Goal: Information Seeking & Learning: Learn about a topic

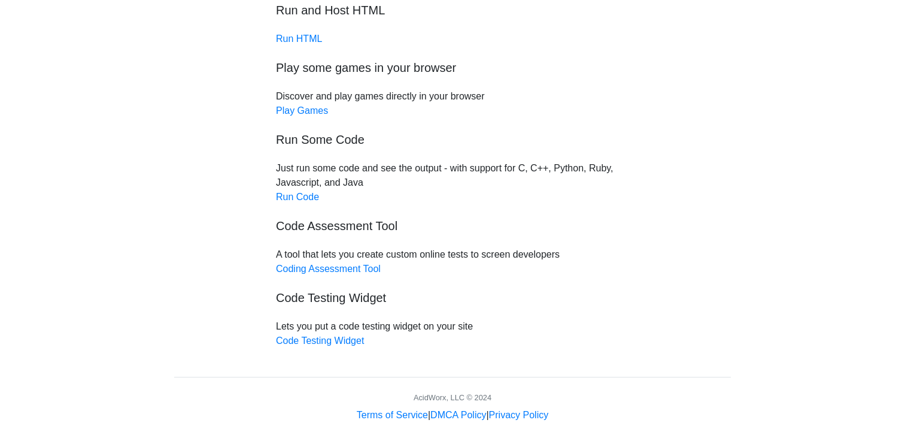
scroll to position [100, 0]
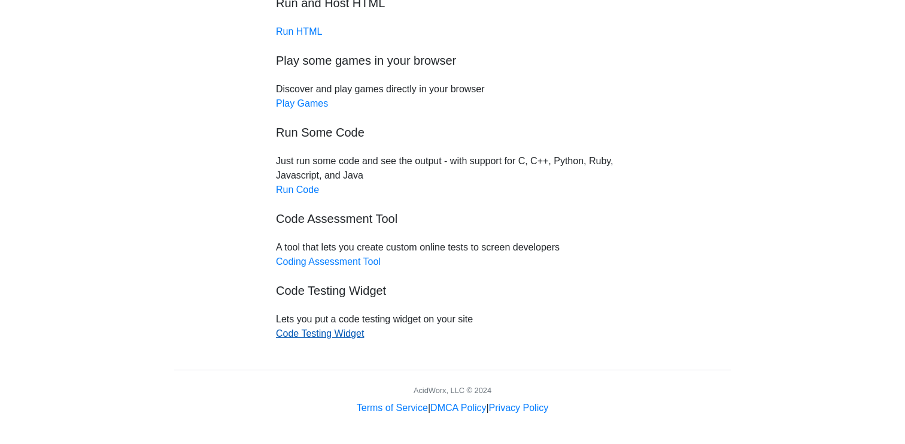
click at [339, 336] on link "Code Testing Widget" at bounding box center [320, 333] width 88 height 10
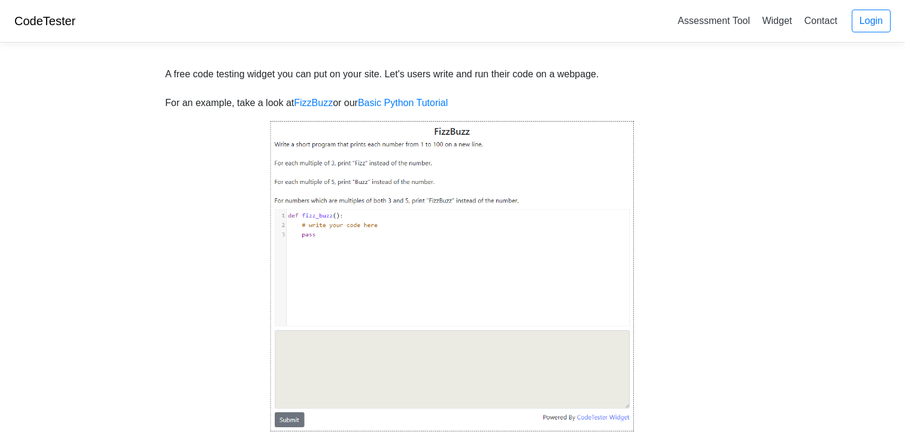
click at [476, 224] on img at bounding box center [452, 276] width 365 height 312
click at [321, 353] on img at bounding box center [452, 276] width 365 height 312
click at [418, 107] on link "Basic Python Tutorial" at bounding box center [403, 103] width 90 height 10
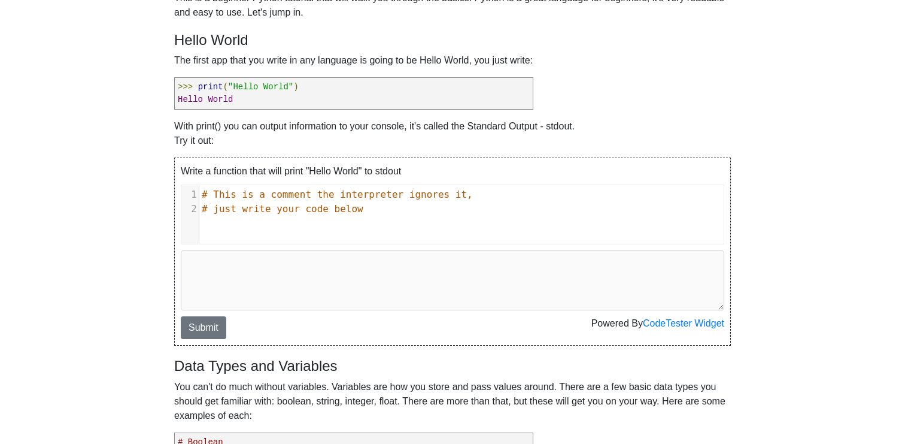
scroll to position [5, 0]
click at [278, 236] on div "xxxxxxxxxx 1 # This is a comment the interpreter ignores it, 2 # just write you…" at bounding box center [461, 223] width 560 height 77
click at [323, 92] on pre ">>> print ( "Hello World" ) Hello World" at bounding box center [353, 93] width 359 height 32
drag, startPoint x: 223, startPoint y: 96, endPoint x: 200, endPoint y: 97, distance: 22.8
click at [200, 97] on pre ">>> print ( "Hello World" ) Hello World" at bounding box center [353, 93] width 359 height 32
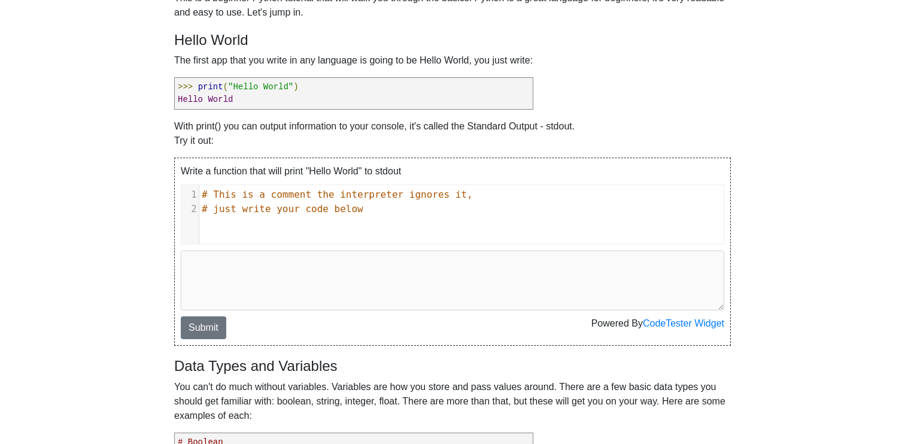
click at [232, 98] on span "World" at bounding box center [220, 100] width 25 height 10
click at [289, 220] on div "xxxxxxxxxx 1 # This is a comment the interpreter ignores it, 2 # just write you…" at bounding box center [461, 223] width 560 height 77
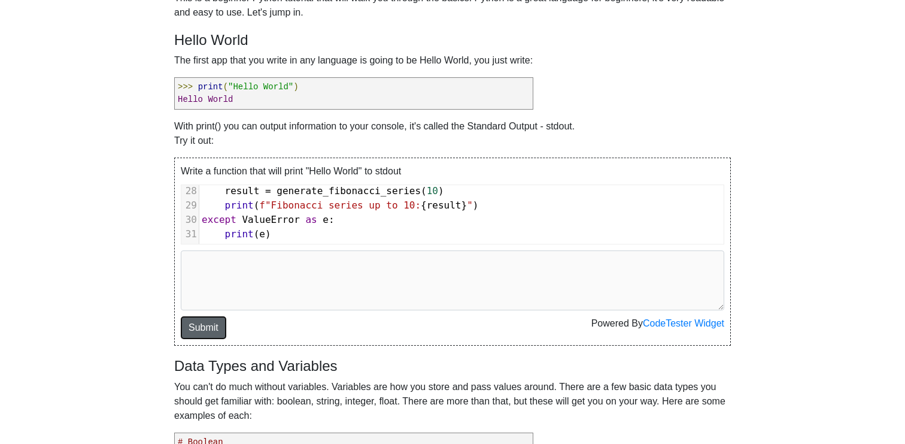
click at [188, 338] on button "Submit" at bounding box center [203, 327] width 45 height 23
type textarea "Stderr: You didn't print "Hello World" Passed: False"
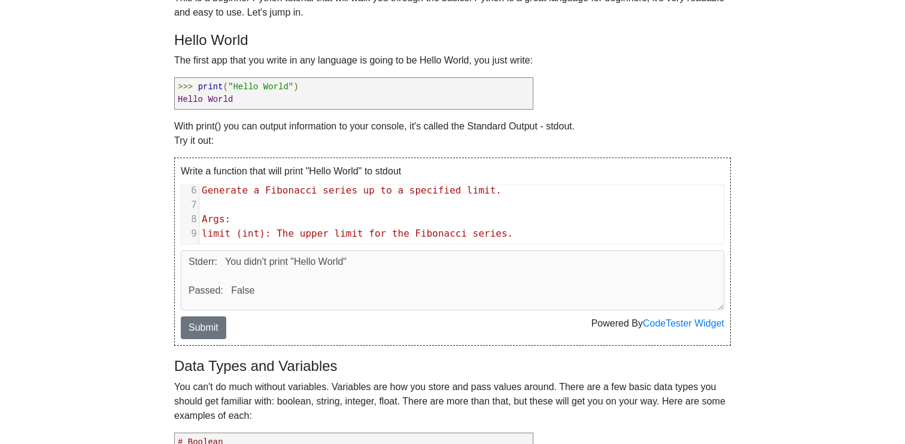
scroll to position [35, 0]
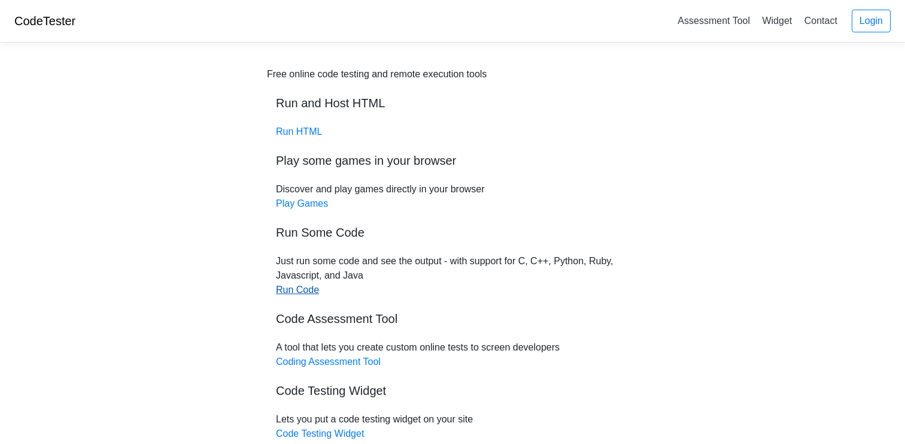
click at [309, 293] on link "Run Code" at bounding box center [297, 289] width 43 height 10
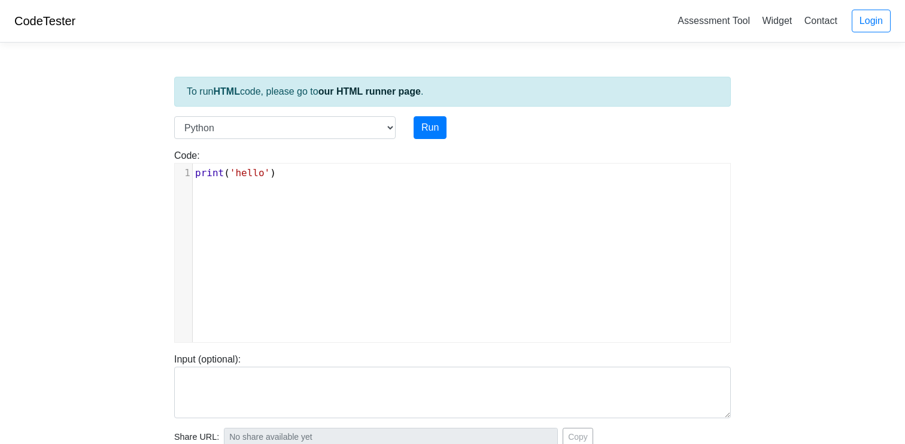
scroll to position [5, 0]
click at [308, 217] on div "xxxxxxxxxx 1 print ( 'hello' )" at bounding box center [461, 261] width 573 height 196
type textarea "print('hello')"
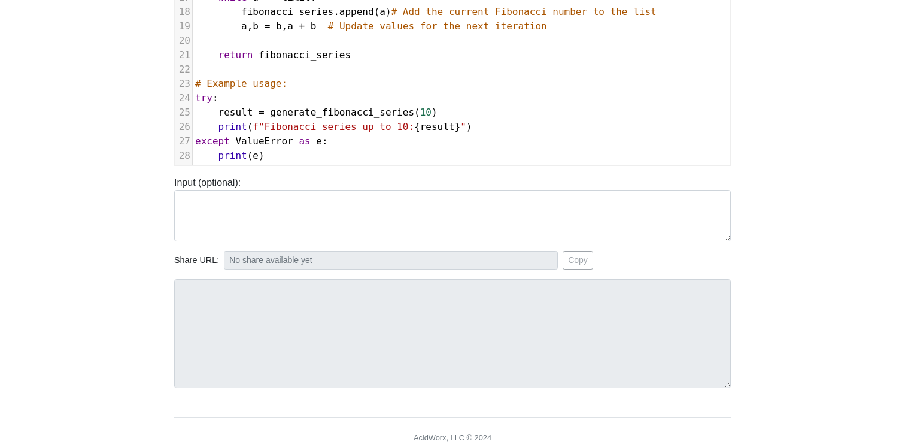
scroll to position [224, 0]
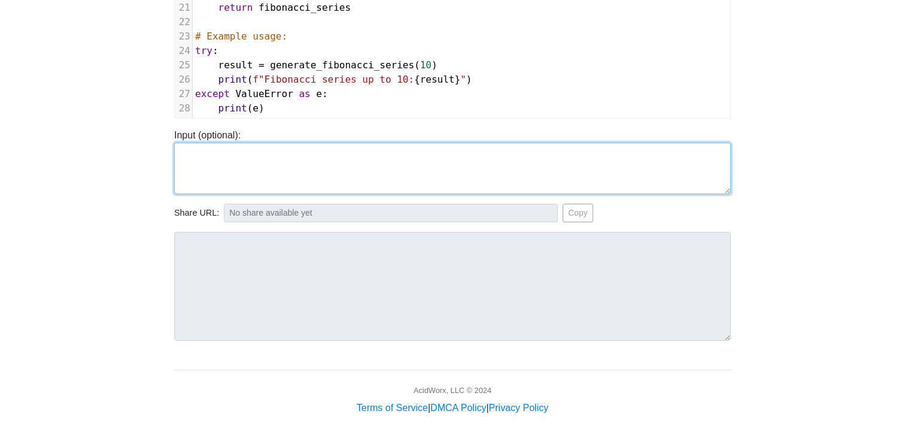
click at [254, 168] on textarea at bounding box center [452, 167] width 557 height 51
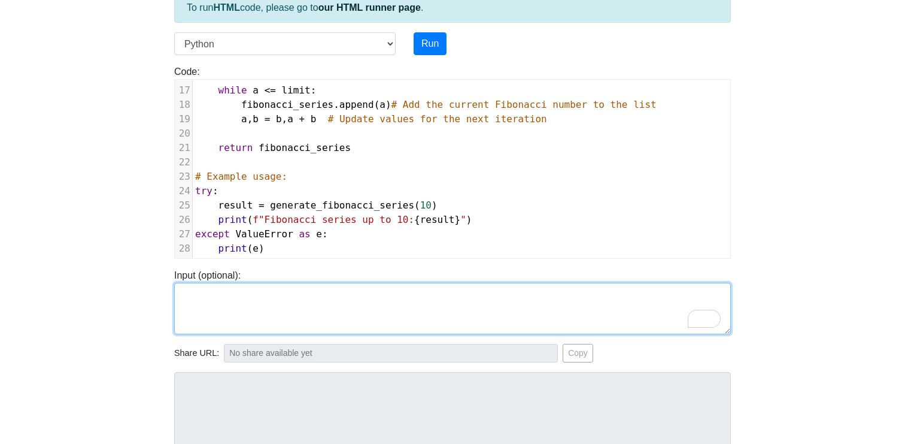
scroll to position [0, 0]
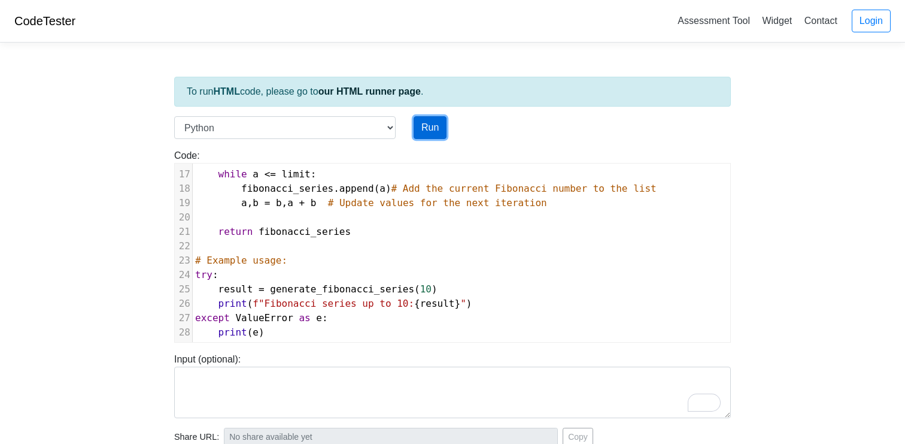
click at [426, 121] on button "Run" at bounding box center [430, 127] width 33 height 23
type input "[URL][DOMAIN_NAME]"
type textarea "Stdout: Fibonacci series up to 10: [0, 1, 1, 2, 3, 5, 8]"
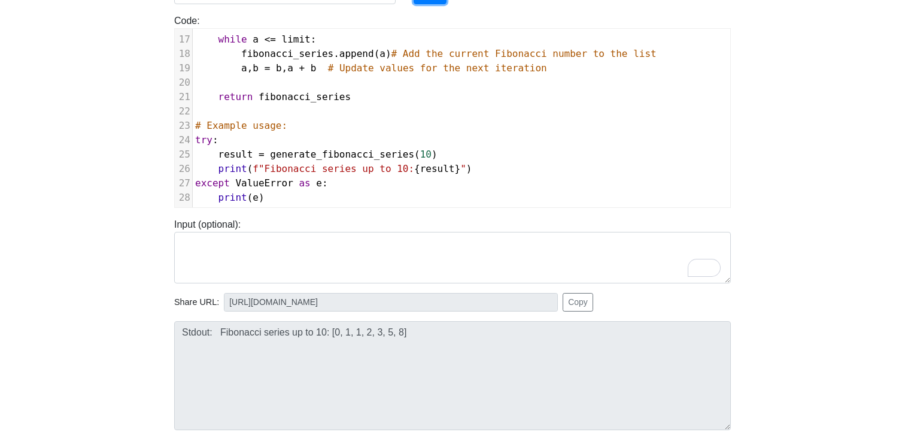
scroll to position [135, 0]
click at [350, 182] on pre "except ValueError as e :" at bounding box center [462, 182] width 538 height 14
type textarea "def generate_fibonacci_series(limit): """ Generate a Fibonacci series up to a s…"
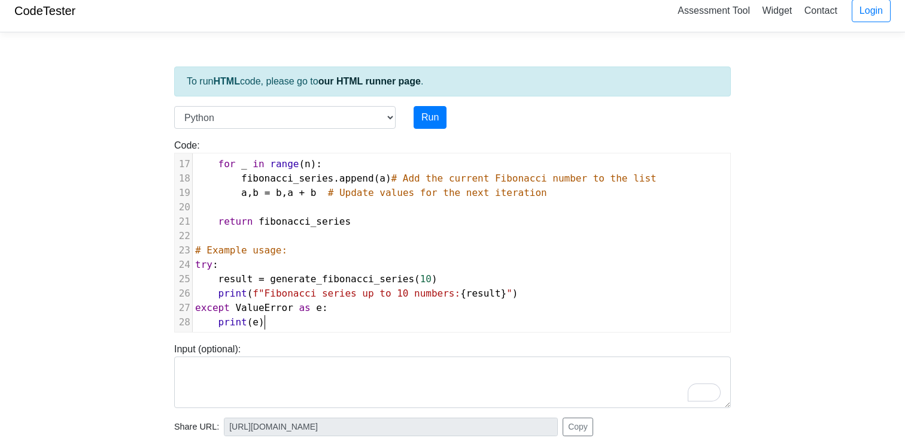
scroll to position [2, 0]
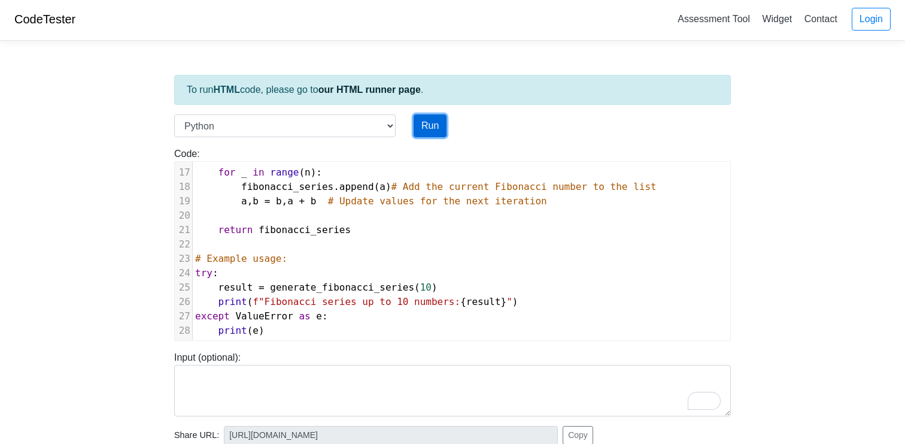
click at [433, 128] on button "Run" at bounding box center [430, 125] width 33 height 23
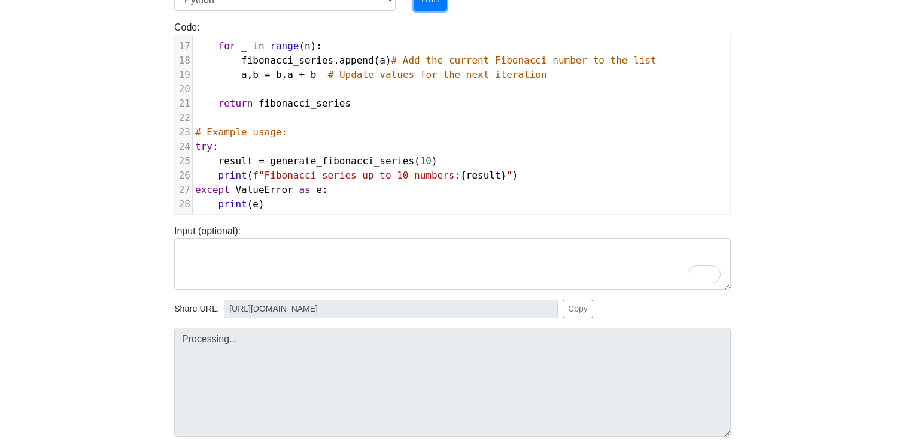
scroll to position [224, 0]
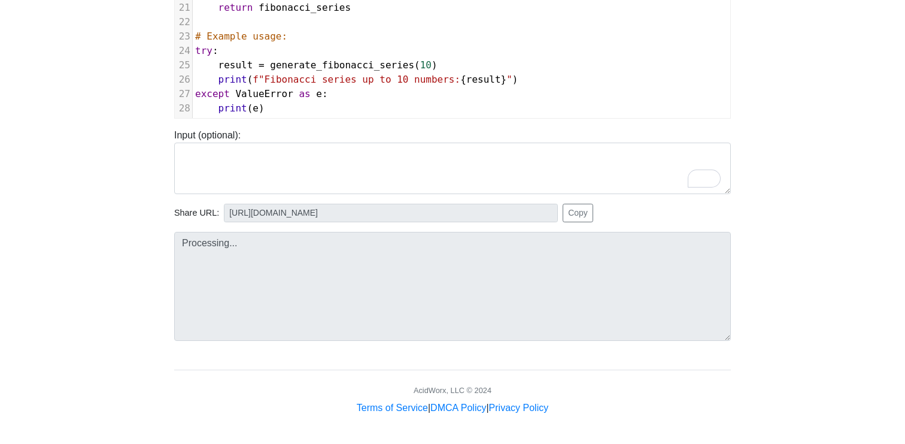
type input "[URL][DOMAIN_NAME]"
type textarea "Stdout: Fibonacci series up to 10 numbers: [0, 1, 1, 2, 3, 5, 8, 13, 21, 34]"
